Goal: Transaction & Acquisition: Purchase product/service

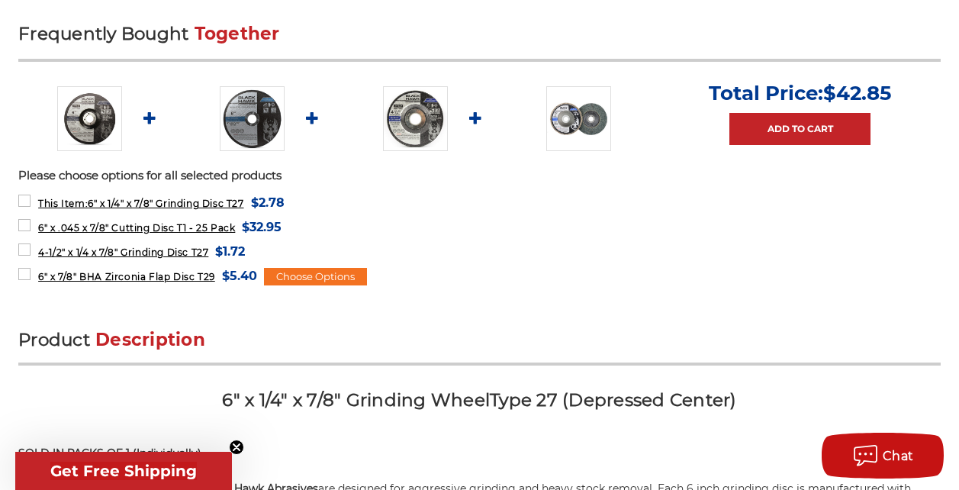
scroll to position [610, 0]
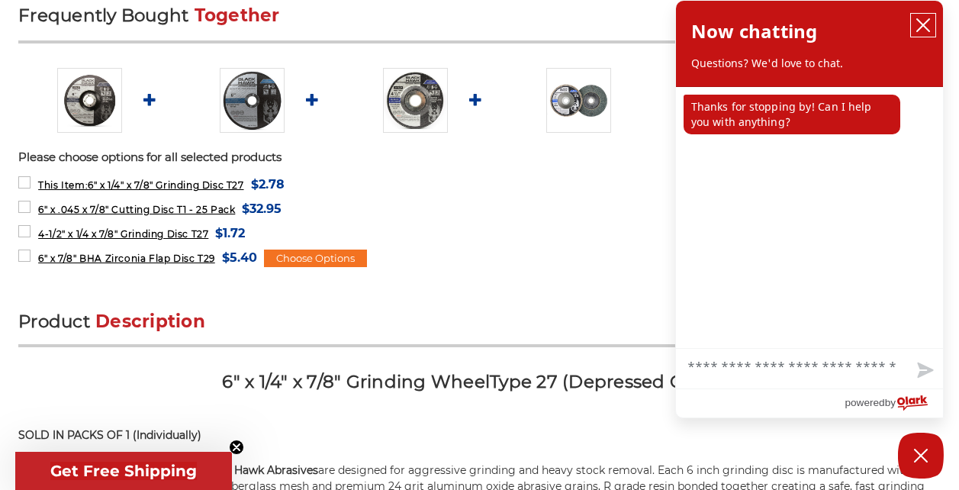
click at [923, 22] on icon "close chatbox" at bounding box center [922, 25] width 15 height 15
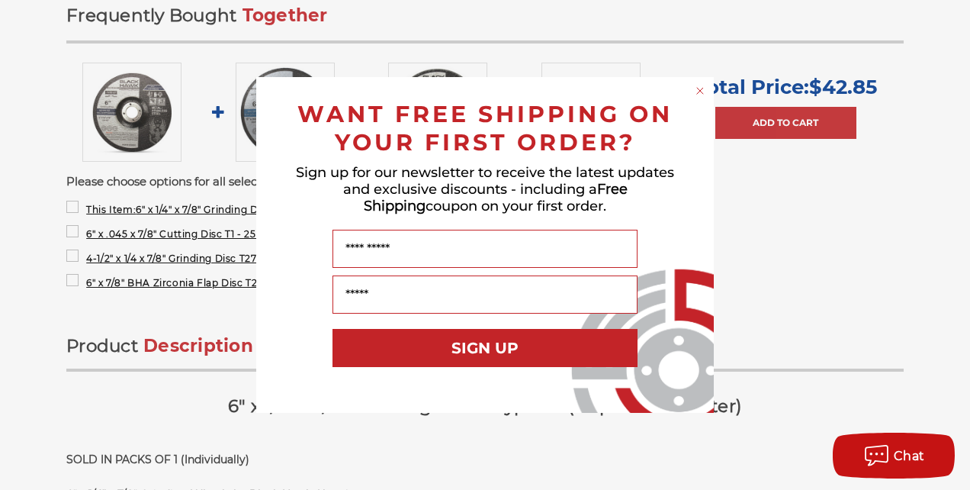
click at [701, 90] on icon "Close dialog" at bounding box center [700, 91] width 6 height 6
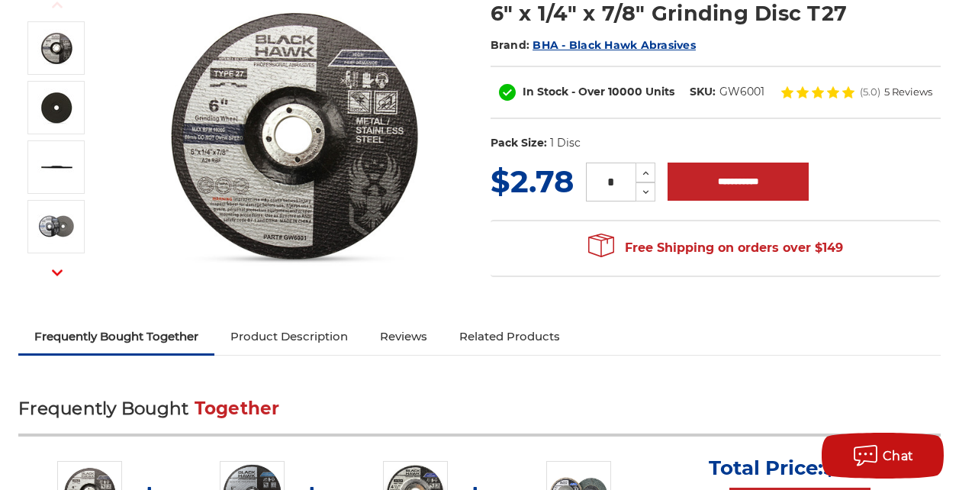
scroll to position [0, 0]
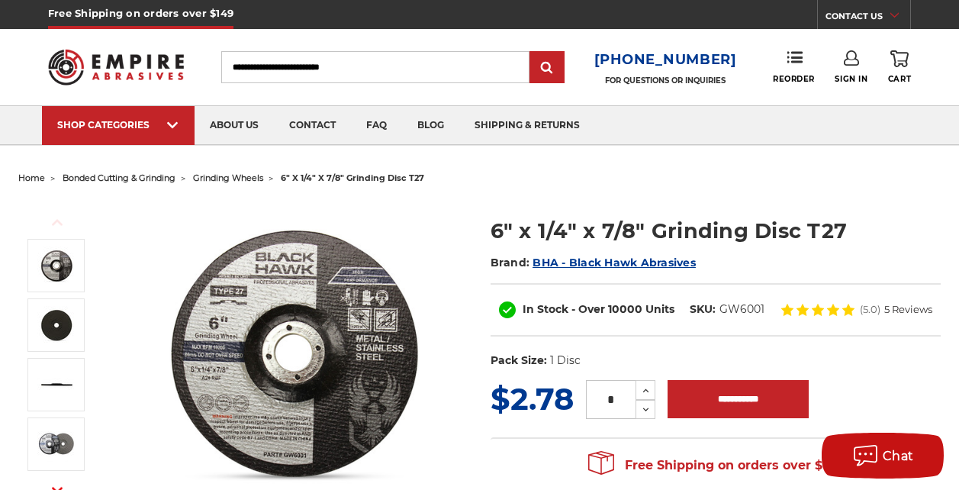
click at [356, 69] on input "Search" at bounding box center [375, 67] width 308 height 32
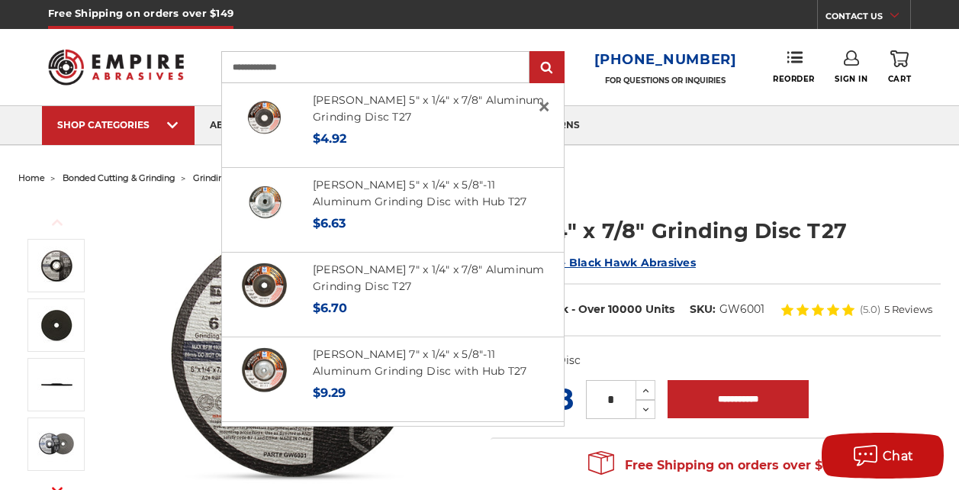
type input "**********"
click at [532, 53] on input "submit" at bounding box center [547, 68] width 31 height 31
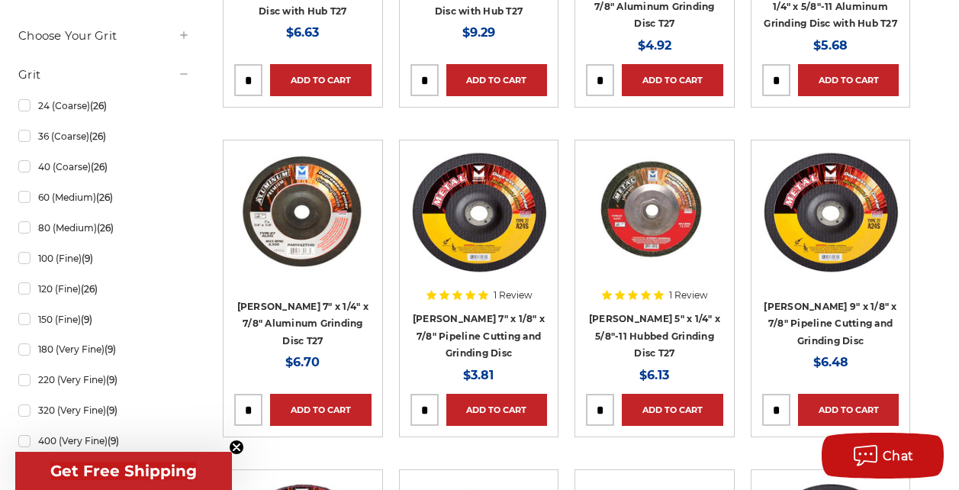
scroll to position [686, 0]
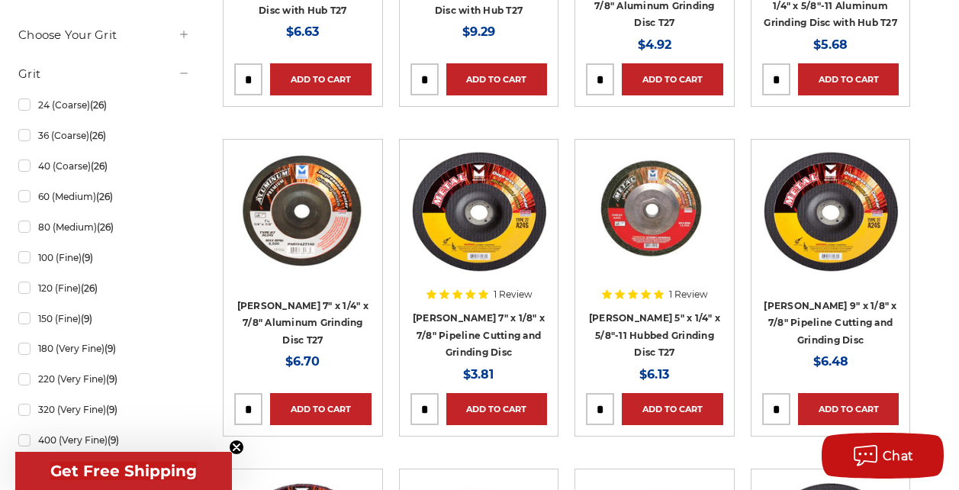
click at [334, 235] on img at bounding box center [302, 211] width 137 height 122
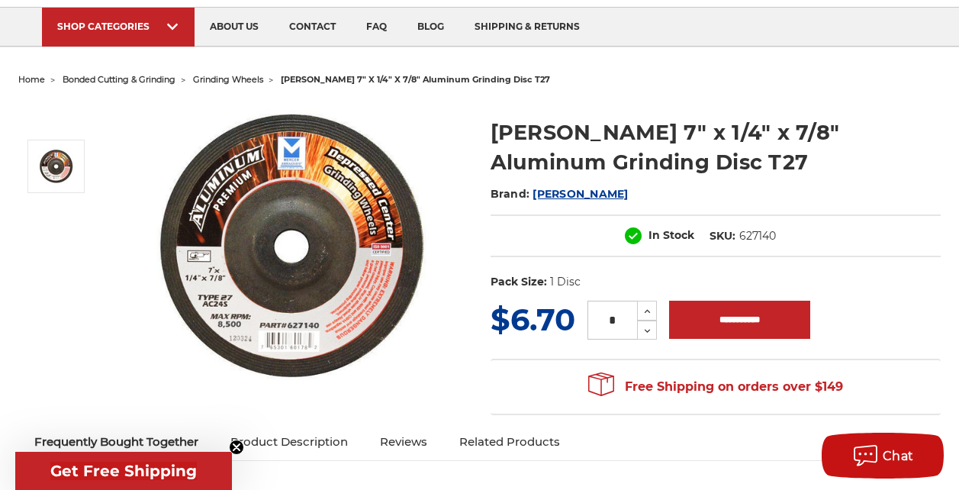
scroll to position [76, 0]
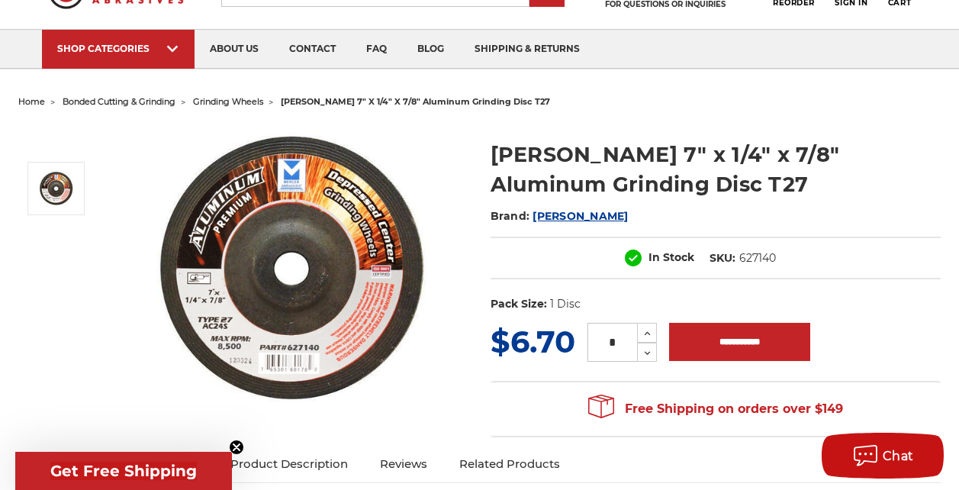
click at [357, 253] on img at bounding box center [293, 269] width 305 height 291
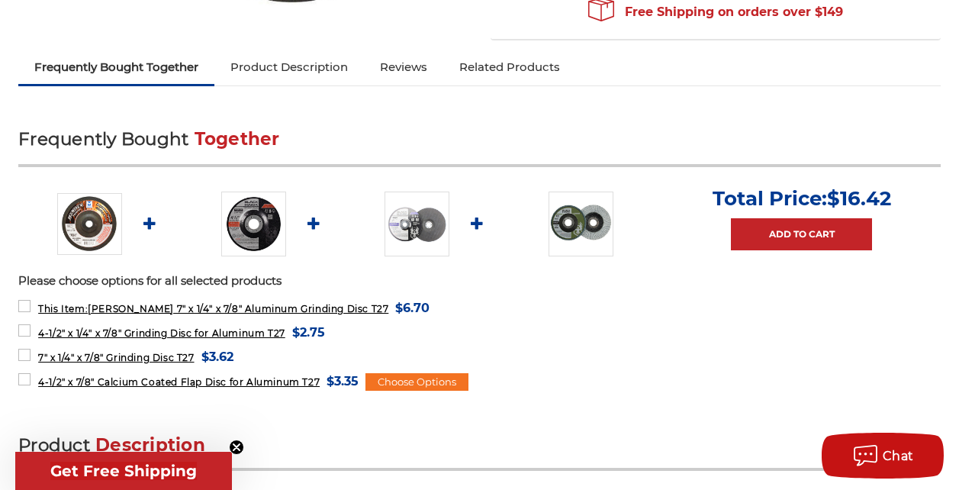
scroll to position [534, 0]
